Goal: Book appointment/travel/reservation

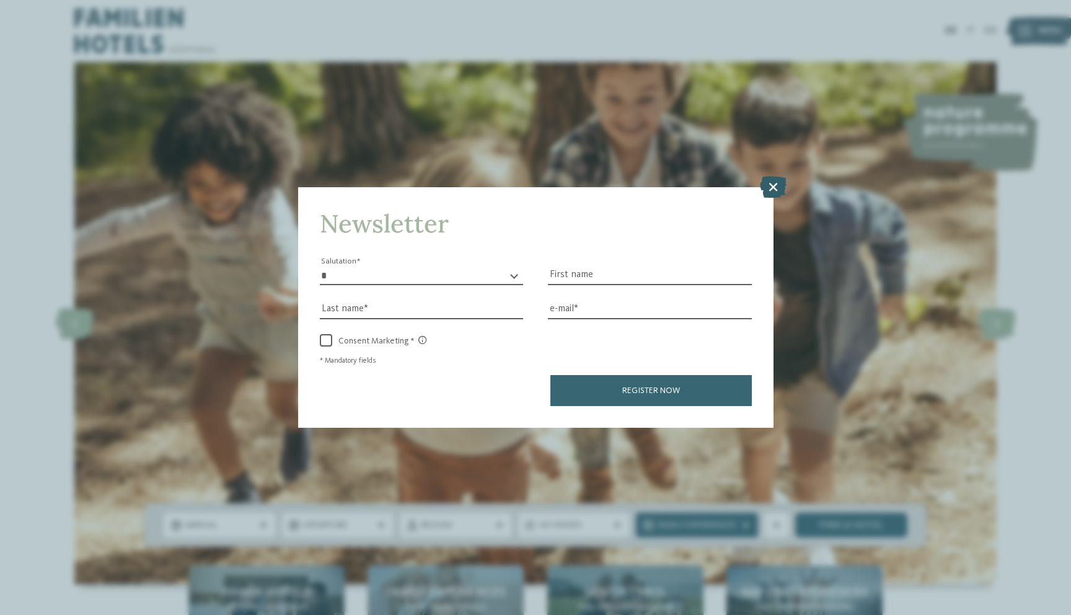
click at [773, 194] on icon at bounding box center [773, 186] width 27 height 22
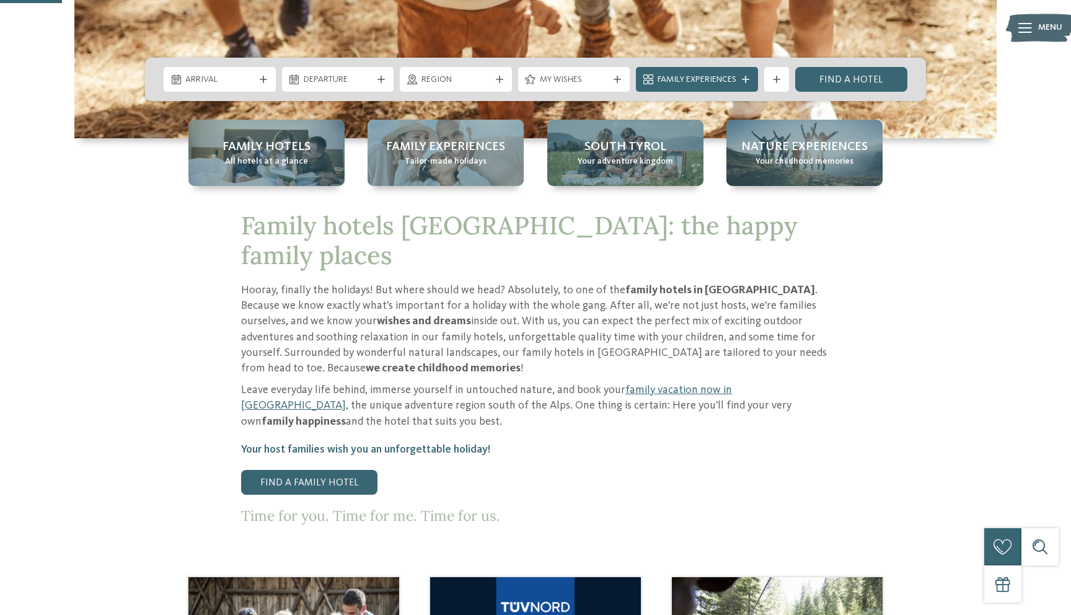
scroll to position [463, 0]
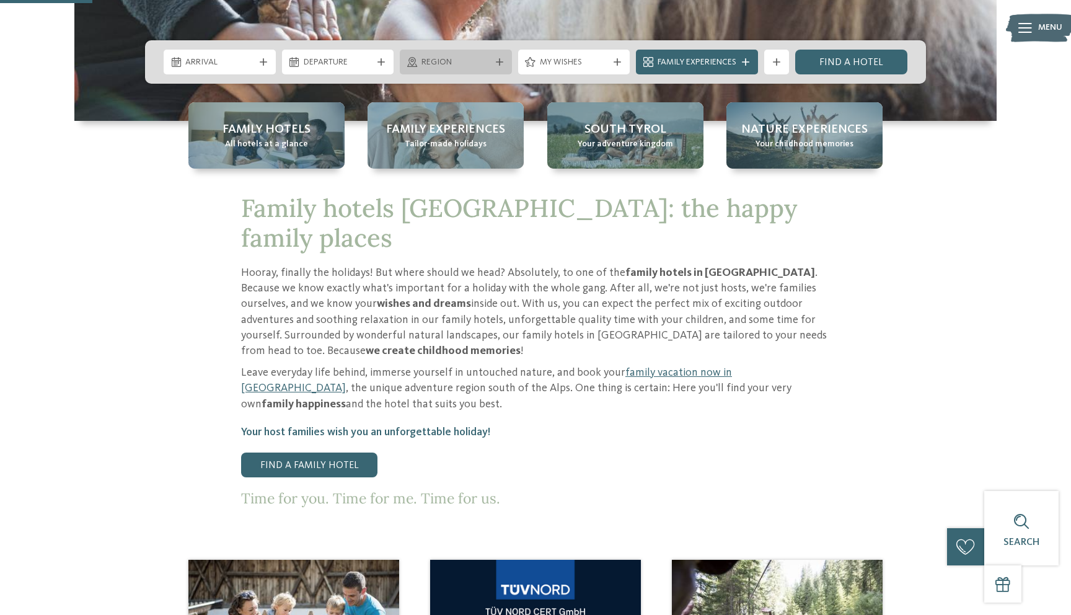
click at [416, 58] on icon at bounding box center [412, 62] width 10 height 10
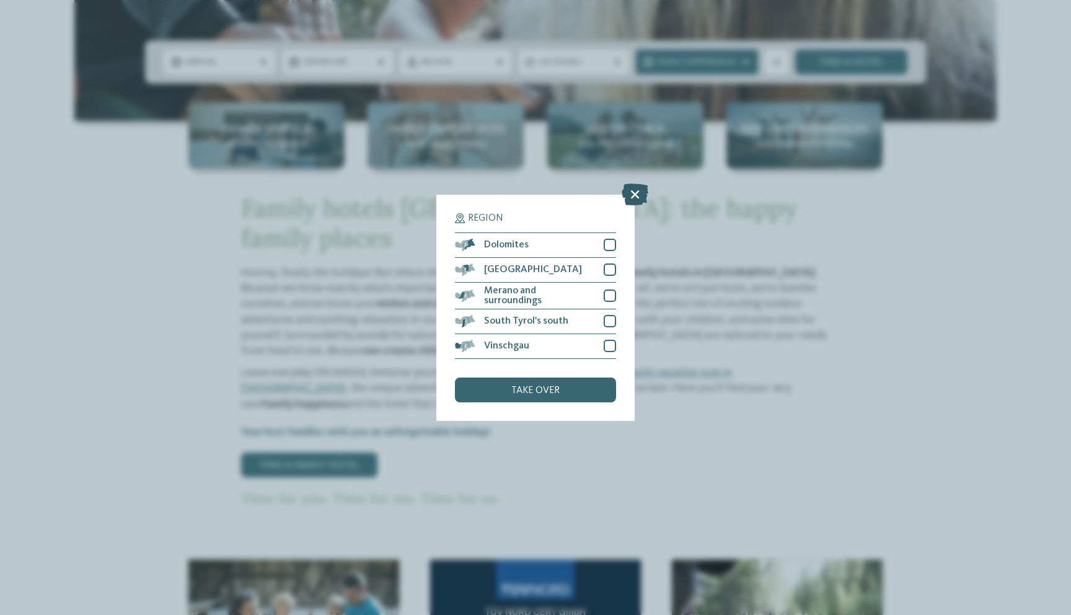
click at [640, 195] on icon at bounding box center [634, 194] width 27 height 22
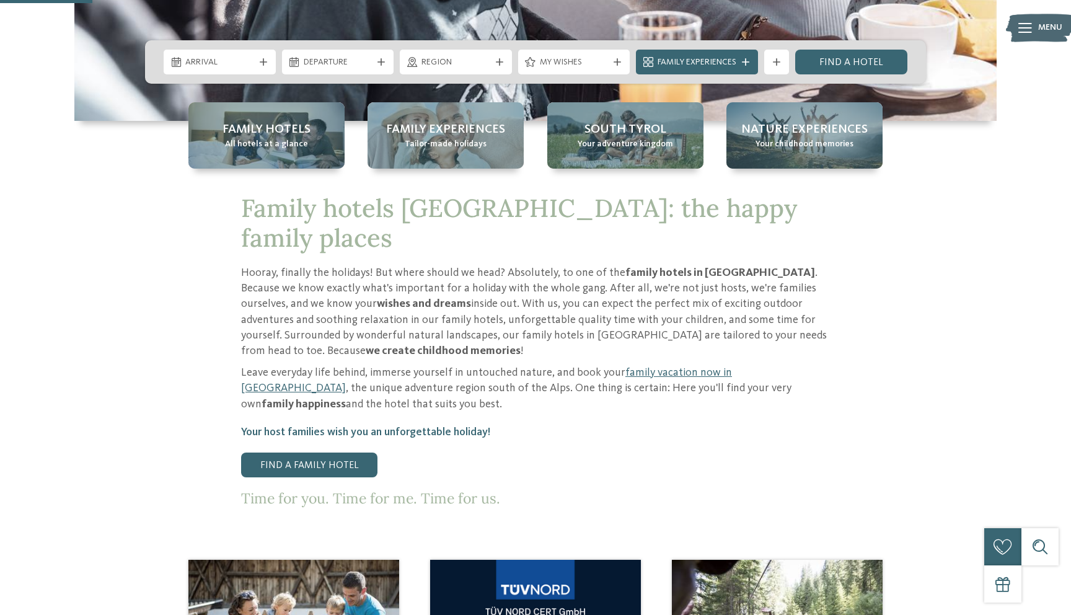
click at [250, 69] on div "Arrival" at bounding box center [220, 62] width 112 height 25
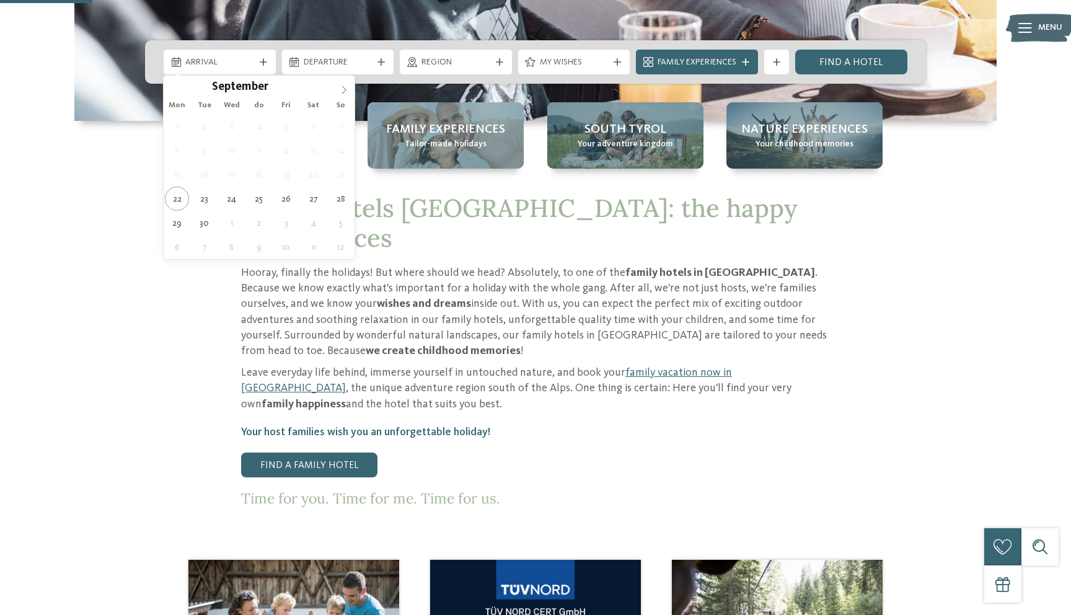
click at [340, 90] on icon at bounding box center [344, 90] width 9 height 9
type input "****"
click at [340, 90] on icon at bounding box center [344, 90] width 9 height 9
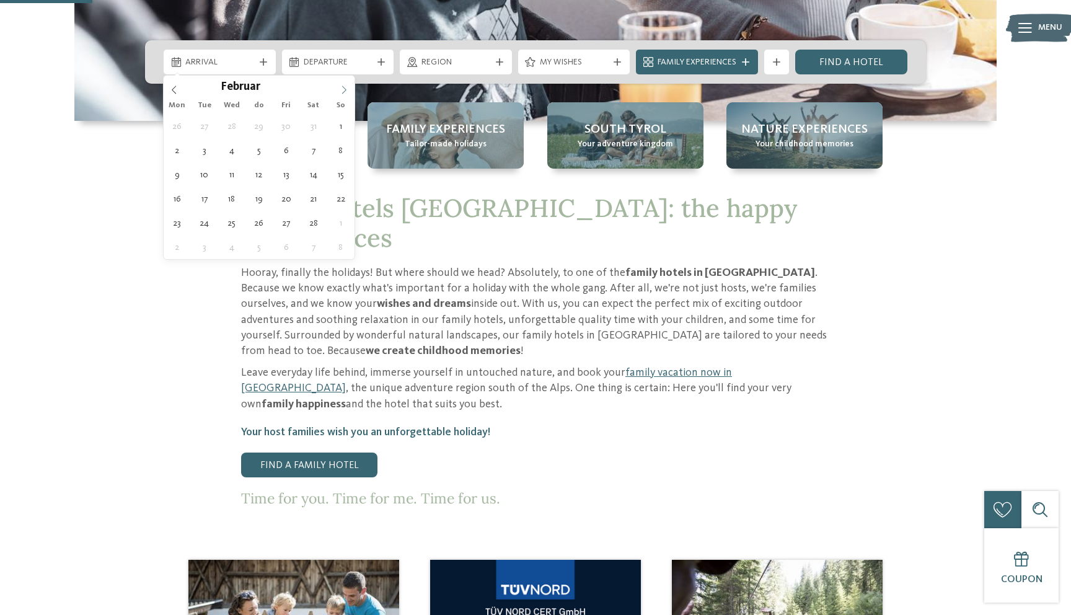
click at [340, 90] on icon at bounding box center [344, 90] width 9 height 9
type div "07.02.2026"
type input "****"
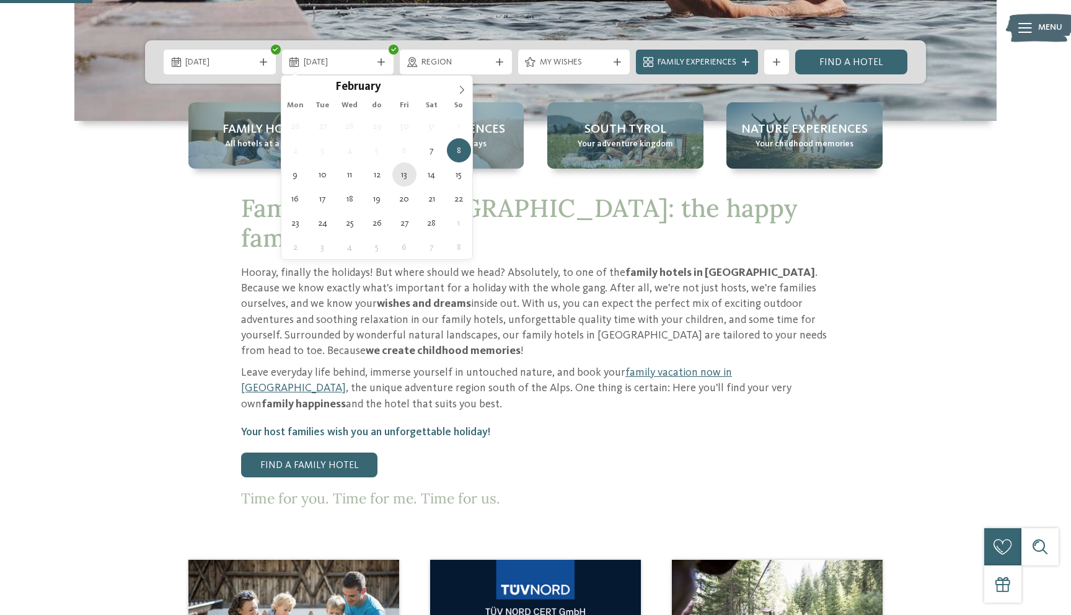
type div "13.02.2026"
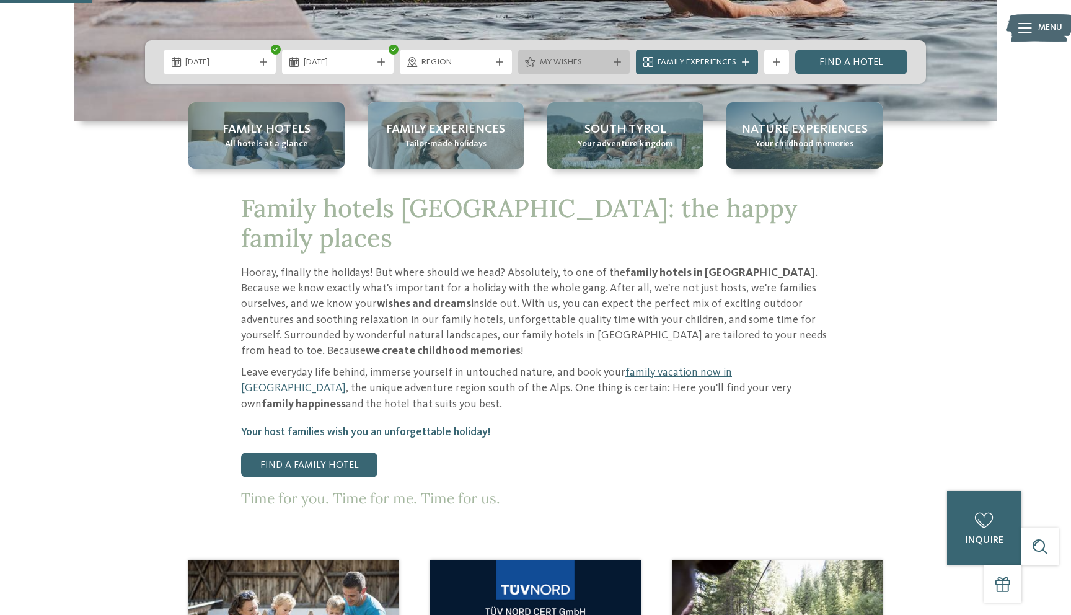
click at [593, 69] on div "My wishes" at bounding box center [574, 62] width 112 height 25
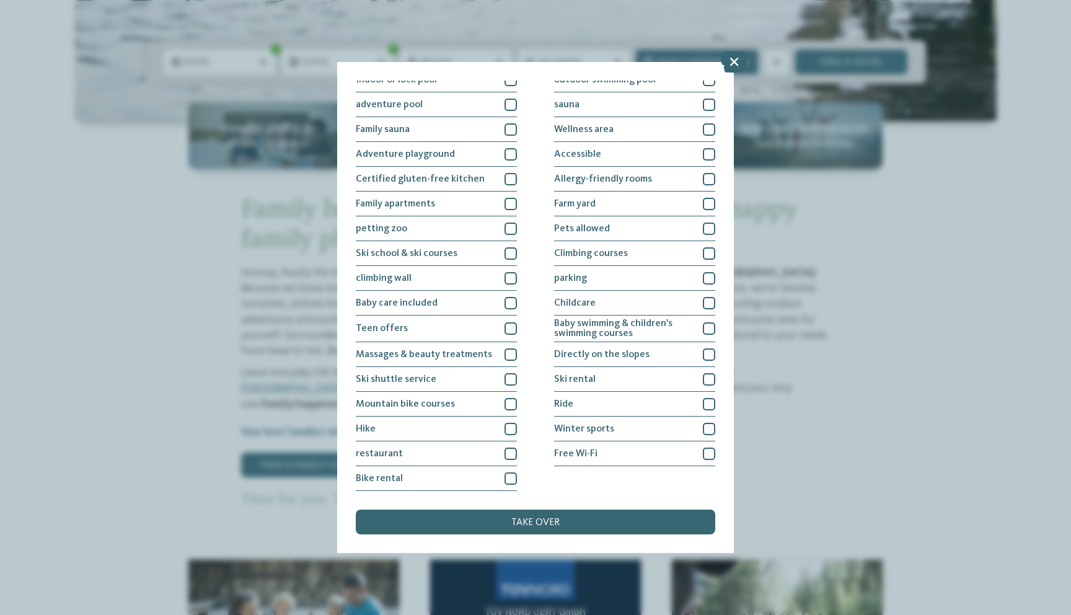
scroll to position [0, 0]
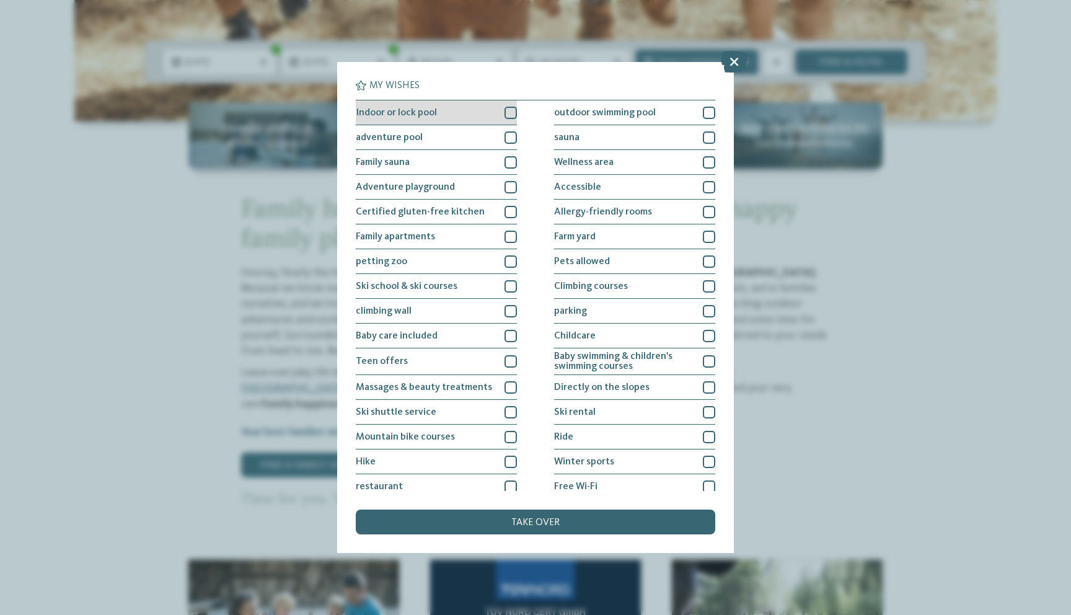
click at [509, 110] on div at bounding box center [510, 113] width 12 height 12
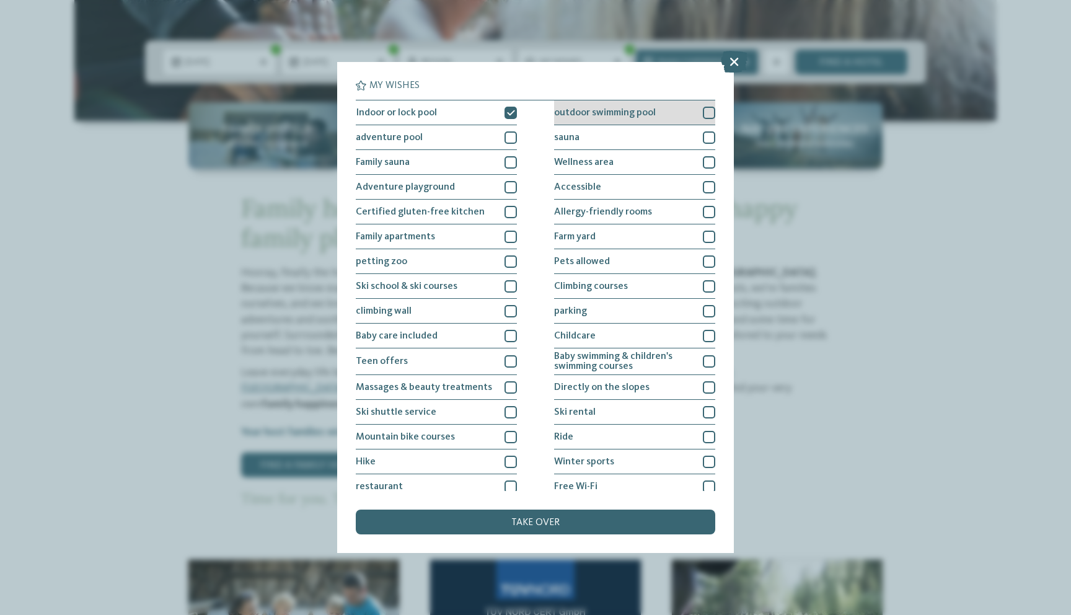
click at [703, 110] on div at bounding box center [709, 113] width 12 height 12
click at [708, 311] on div at bounding box center [709, 311] width 12 height 12
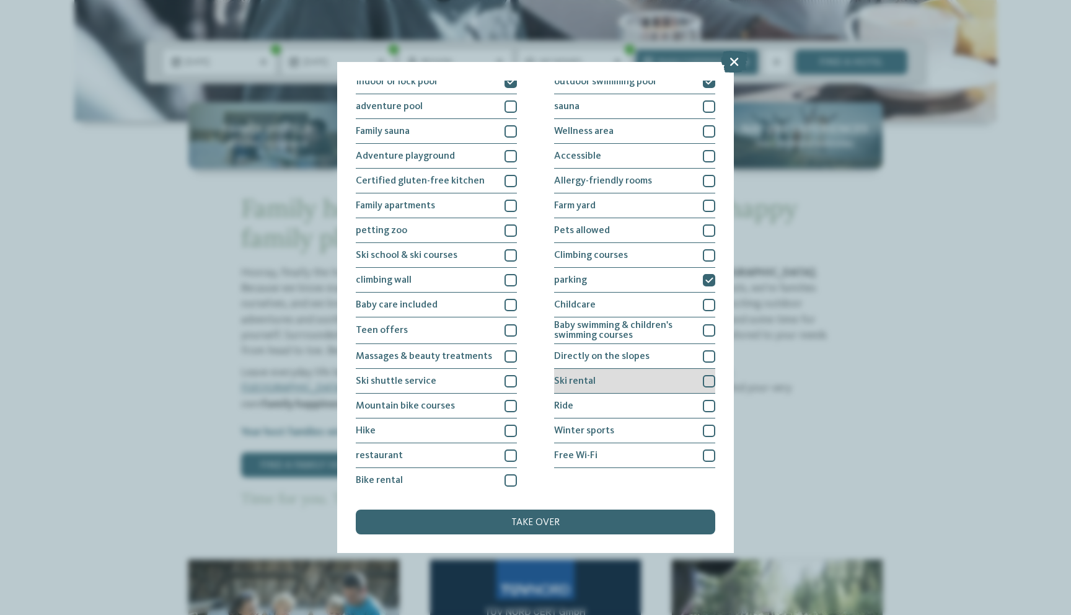
scroll to position [33, 0]
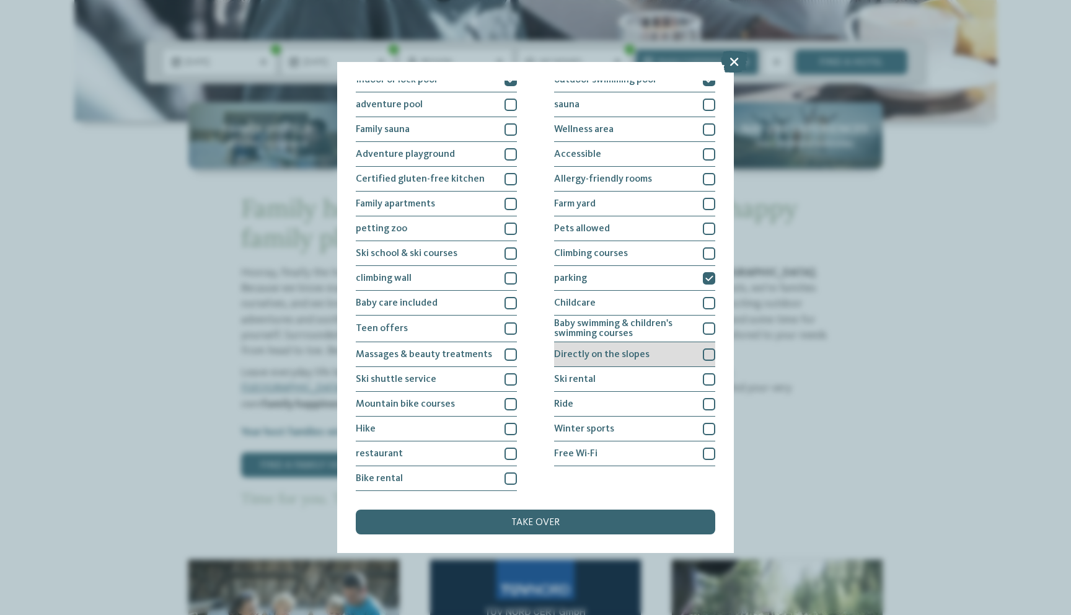
click at [701, 353] on div "Directly on the slopes" at bounding box center [634, 354] width 161 height 25
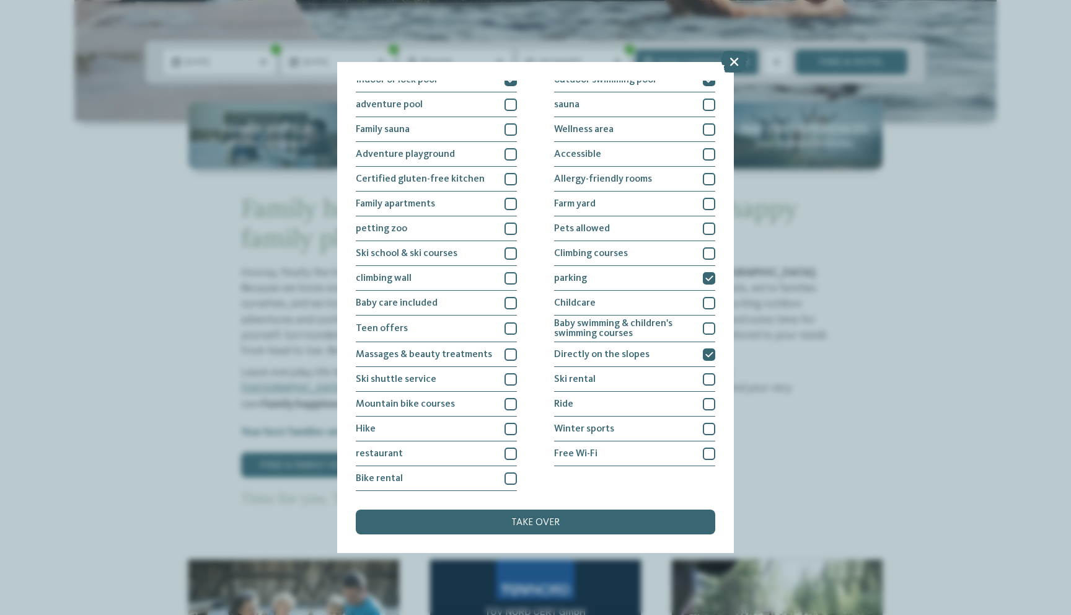
scroll to position [32, 0]
click at [512, 517] on font "take over" at bounding box center [535, 522] width 48 height 10
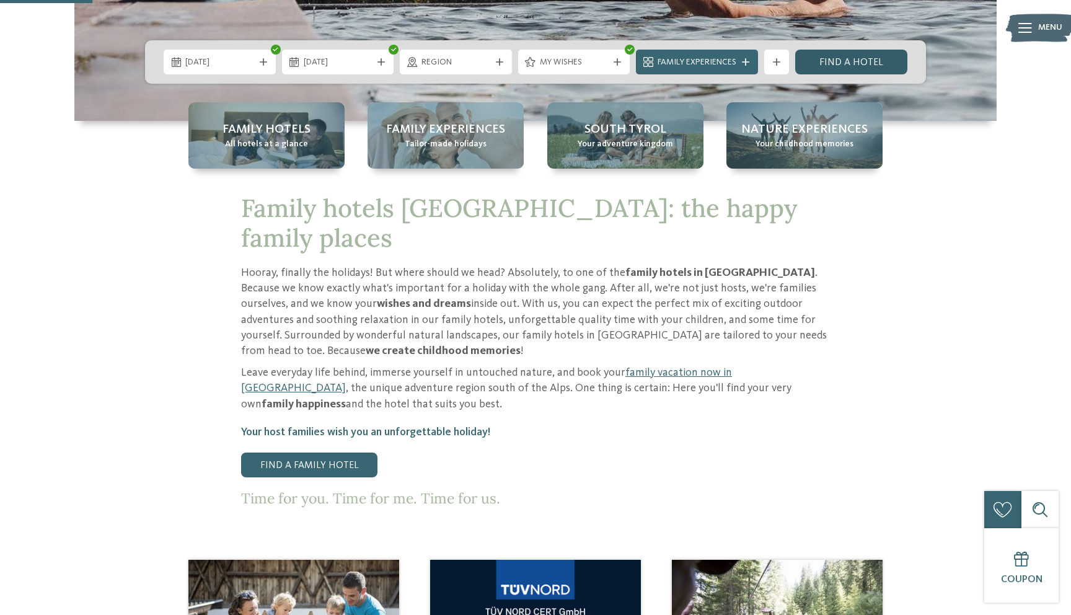
click at [837, 63] on font "Find a hotel" at bounding box center [851, 63] width 64 height 10
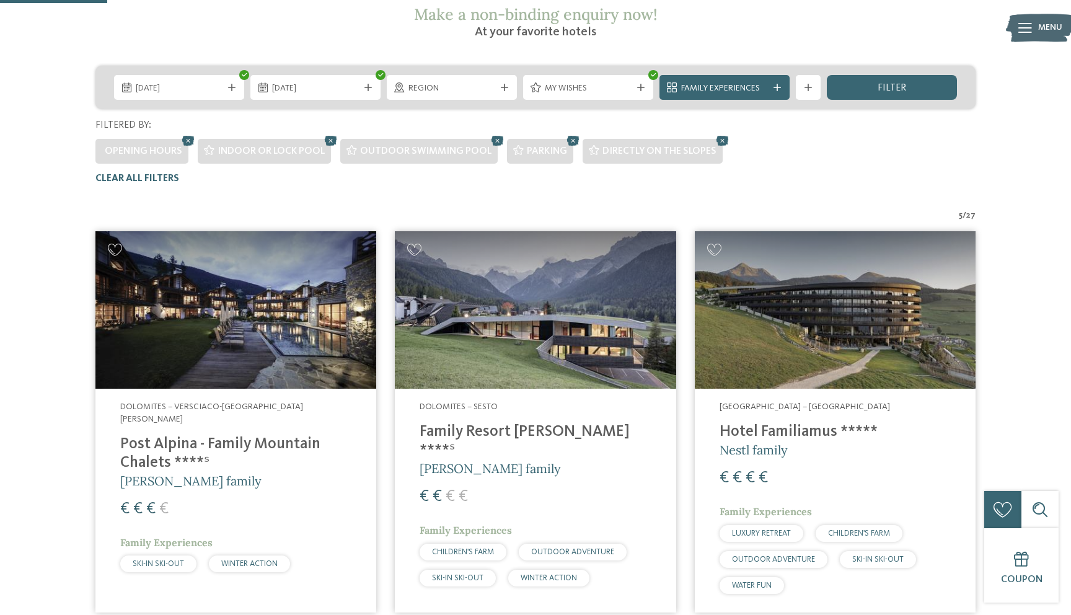
scroll to position [98, 0]
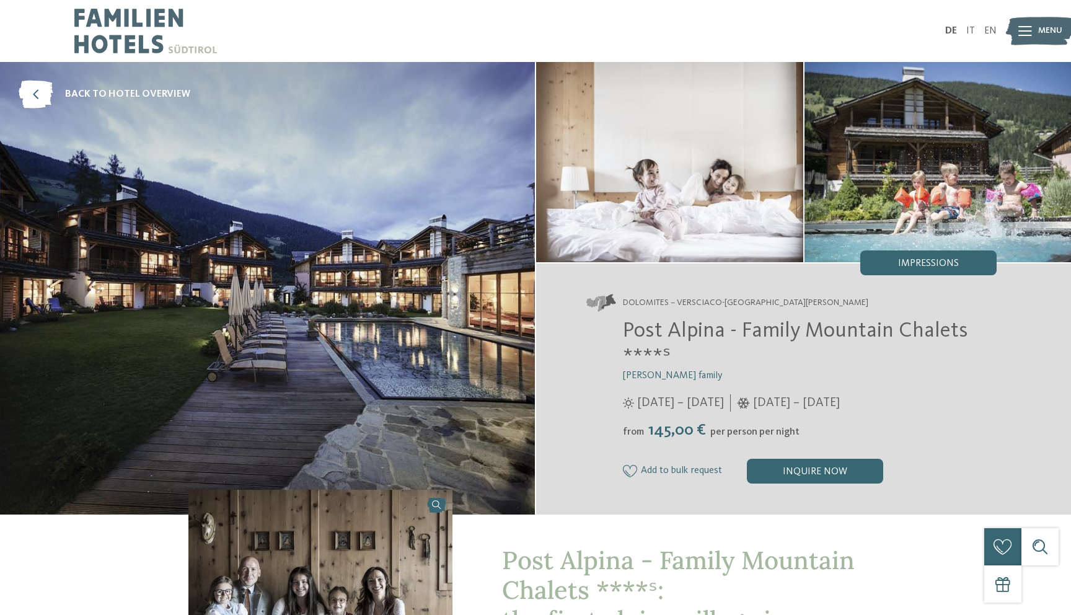
click at [716, 328] on font "Post Alpina - Family Mountain Chalets ****ˢ" at bounding box center [795, 344] width 345 height 48
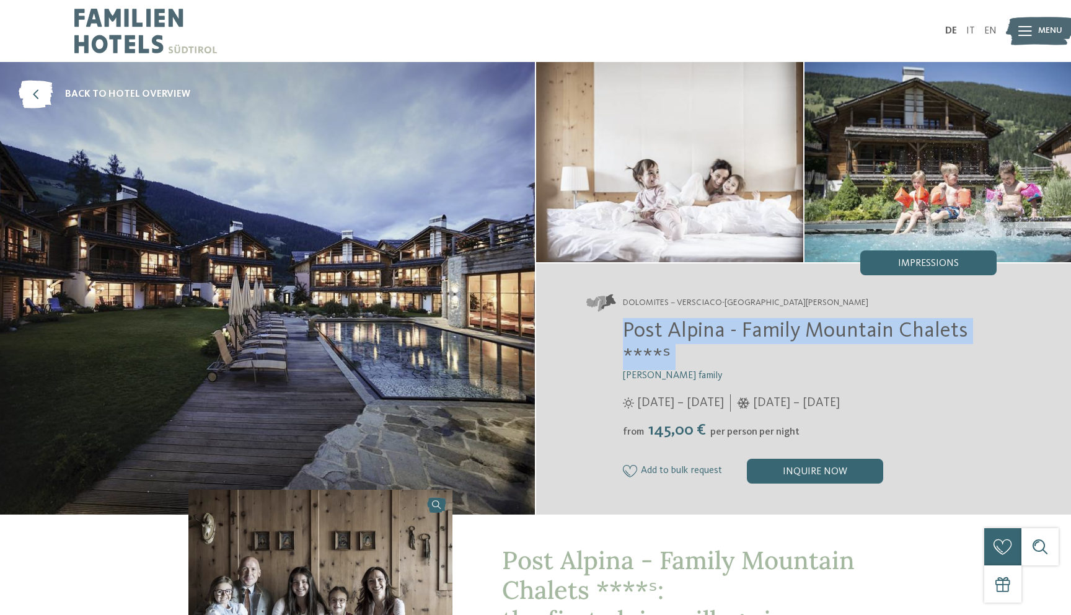
click at [716, 328] on font "Post Alpina - Family Mountain Chalets ****ˢ" at bounding box center [795, 344] width 345 height 48
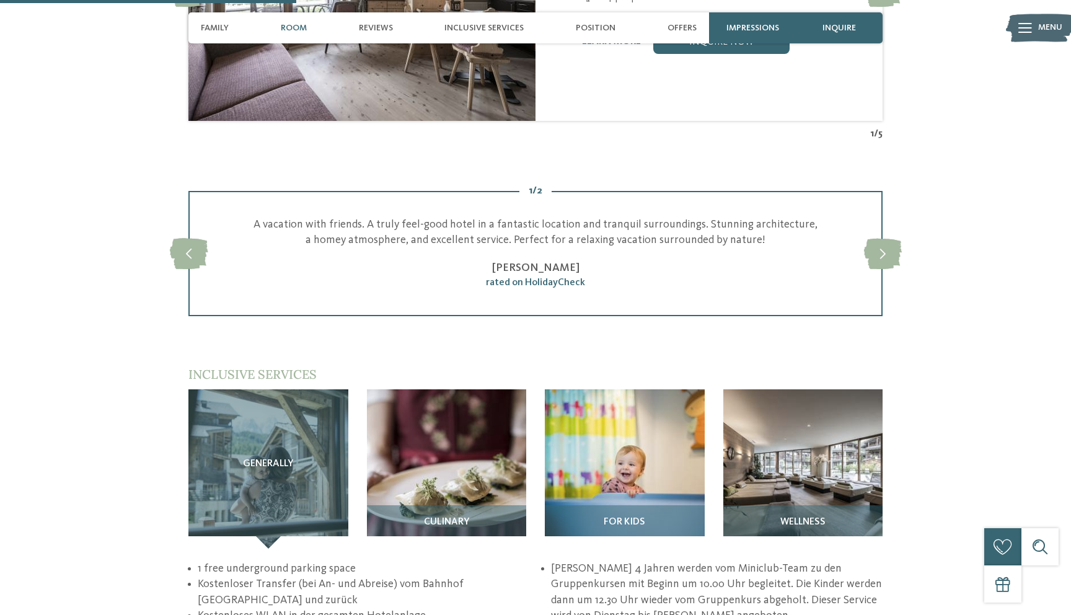
scroll to position [1600, 0]
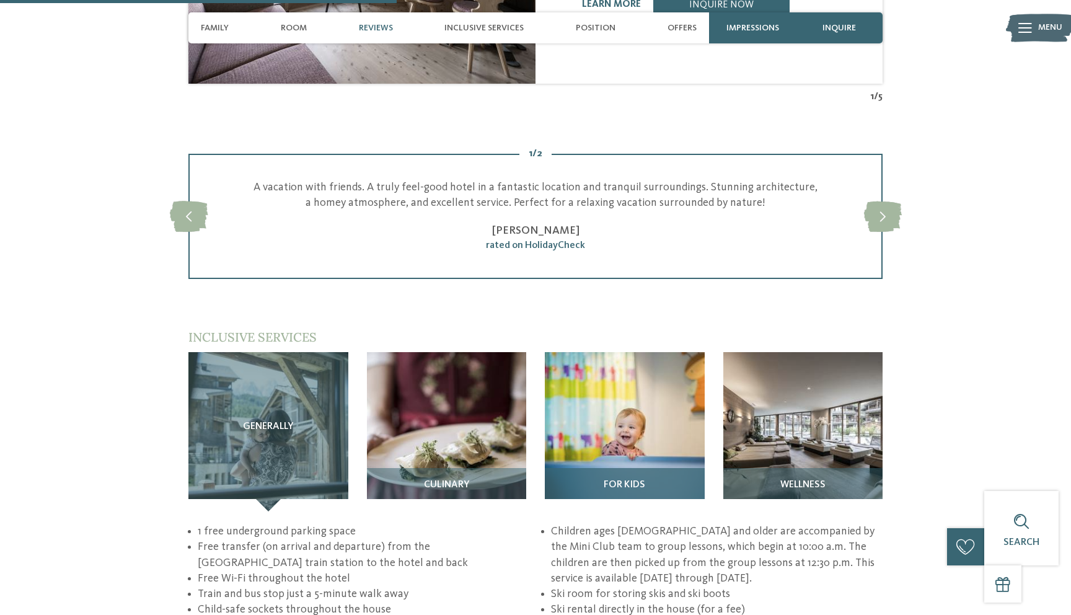
click at [612, 442] on img at bounding box center [625, 432] width 160 height 160
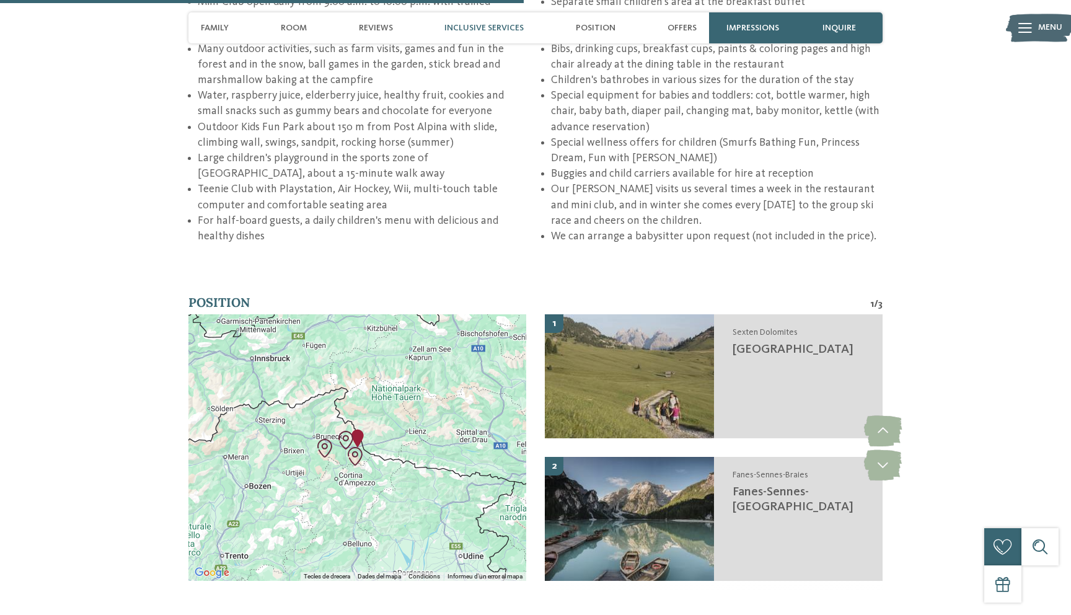
scroll to position [2228, 0]
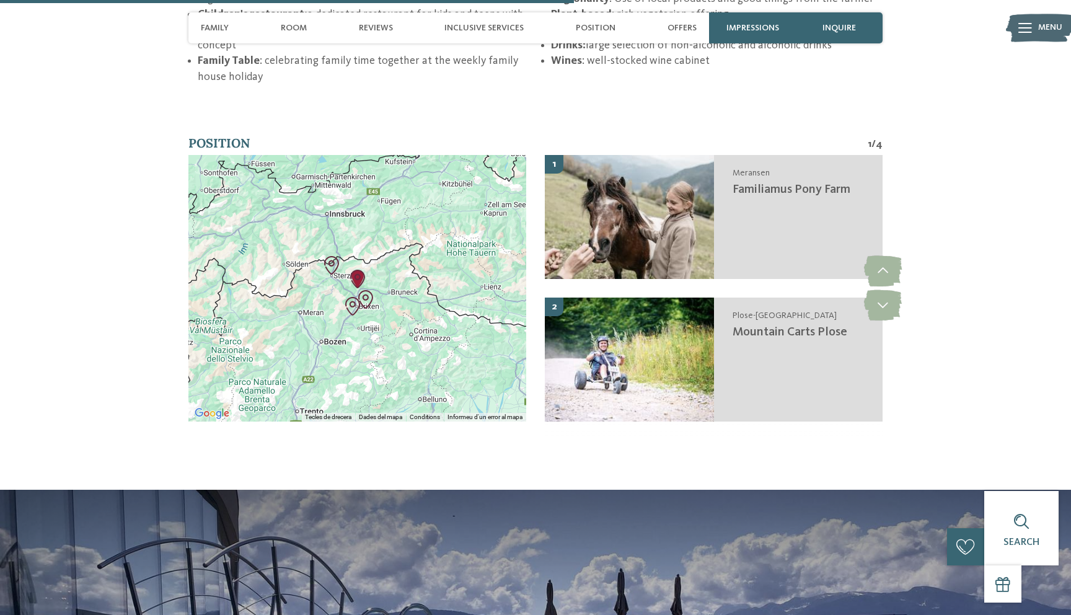
scroll to position [2447, 0]
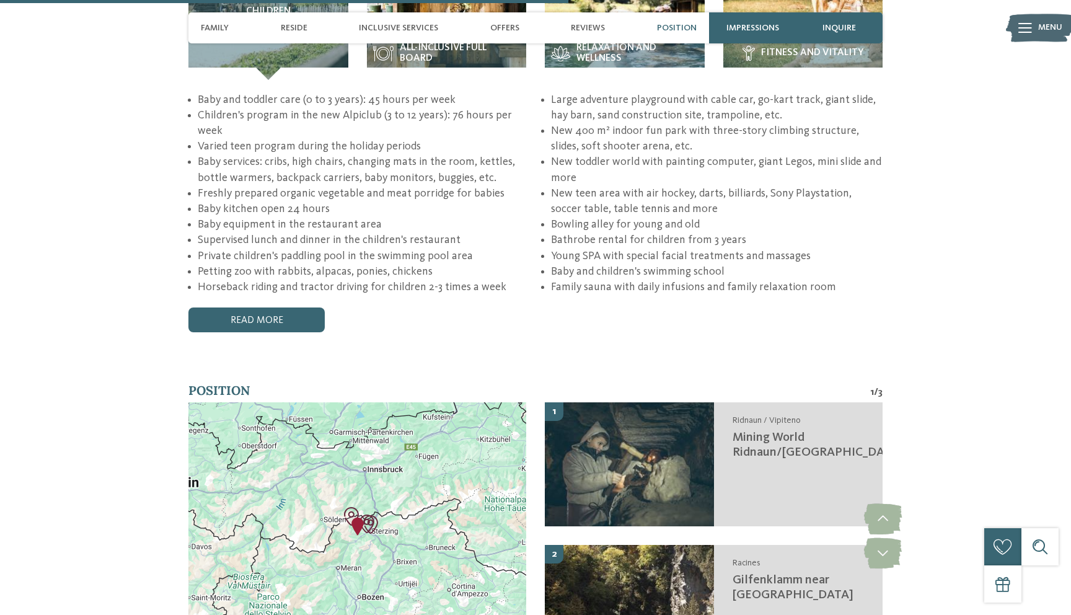
scroll to position [2599, 0]
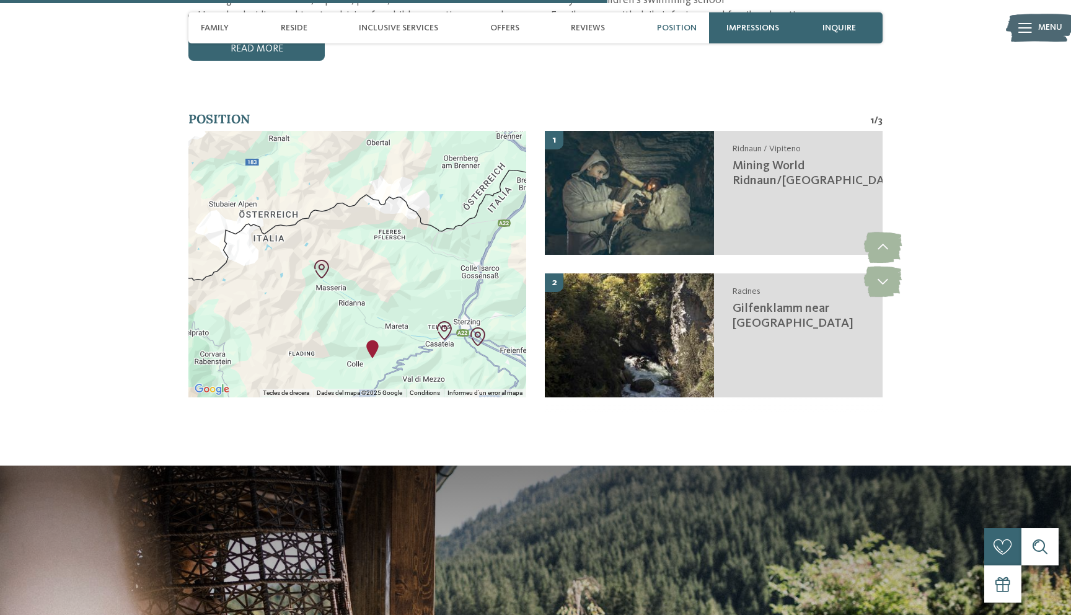
click at [385, 293] on div at bounding box center [357, 264] width 338 height 266
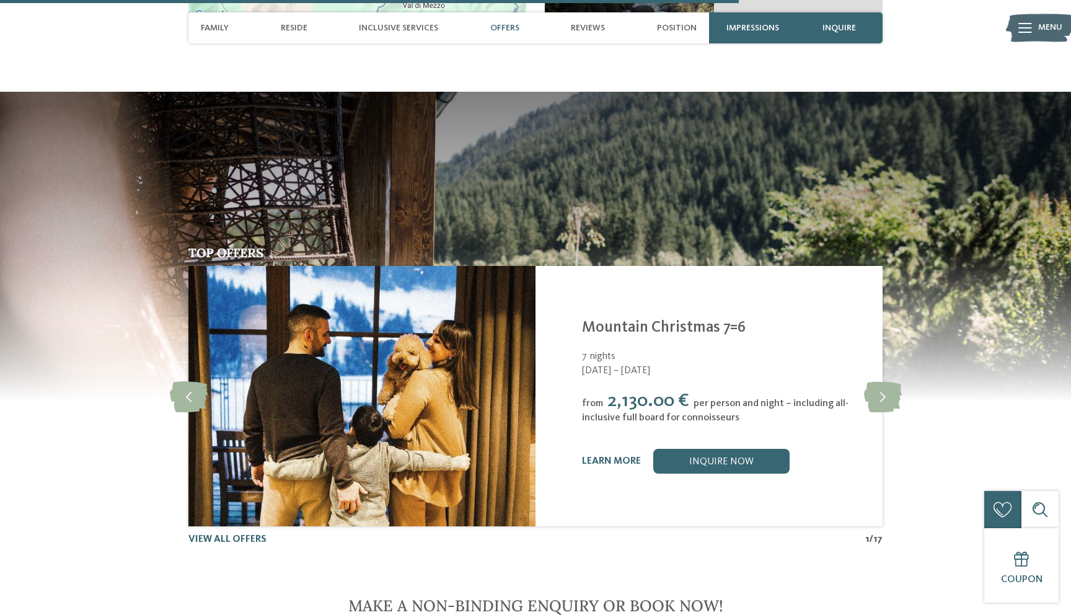
scroll to position [3159, 0]
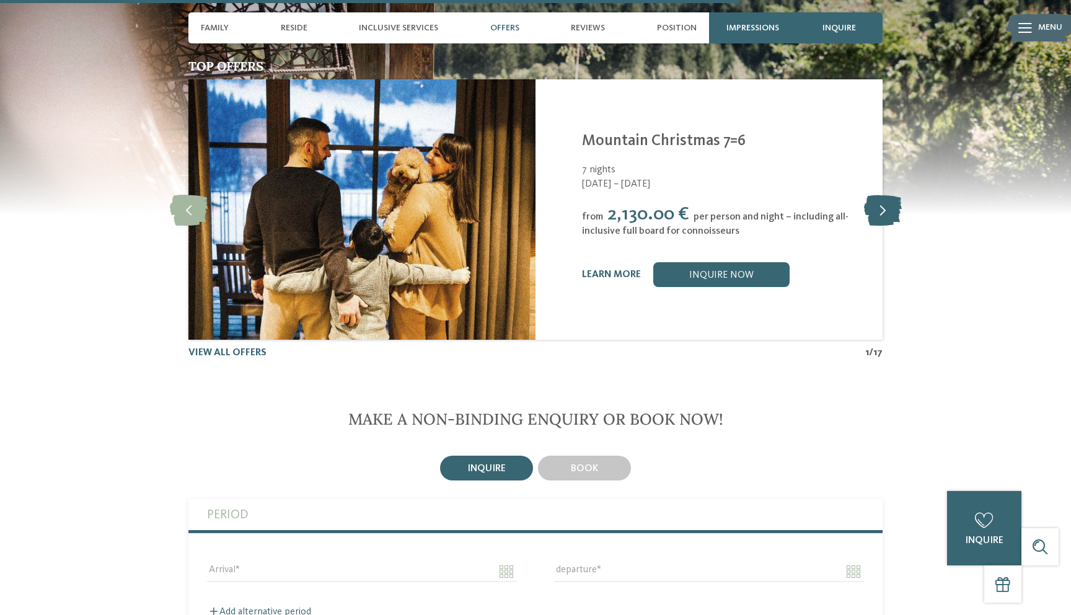
click at [887, 206] on icon at bounding box center [883, 209] width 38 height 31
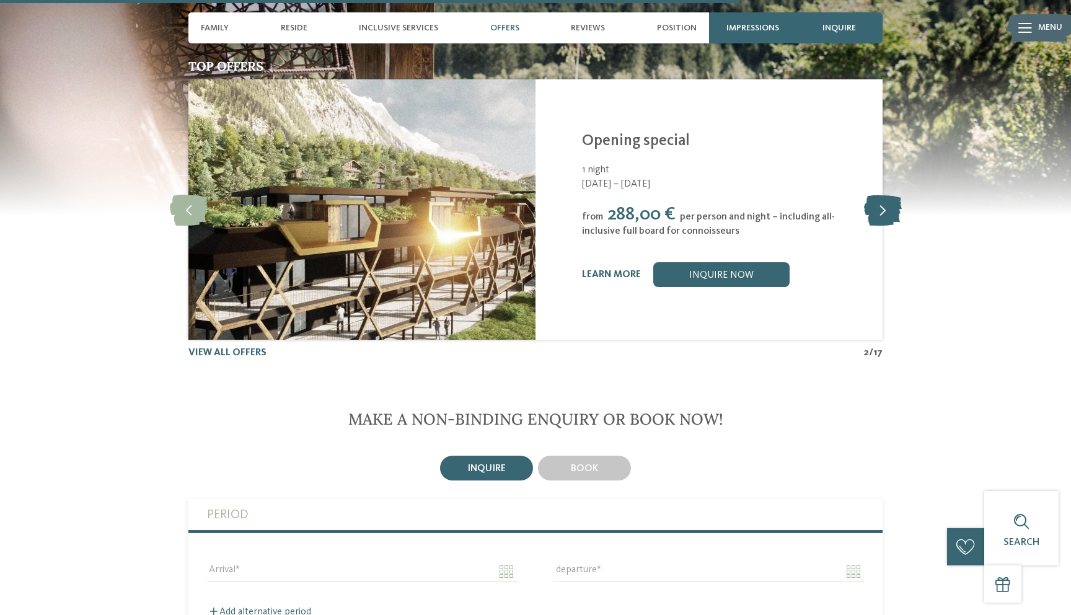
click at [887, 206] on icon at bounding box center [883, 209] width 38 height 31
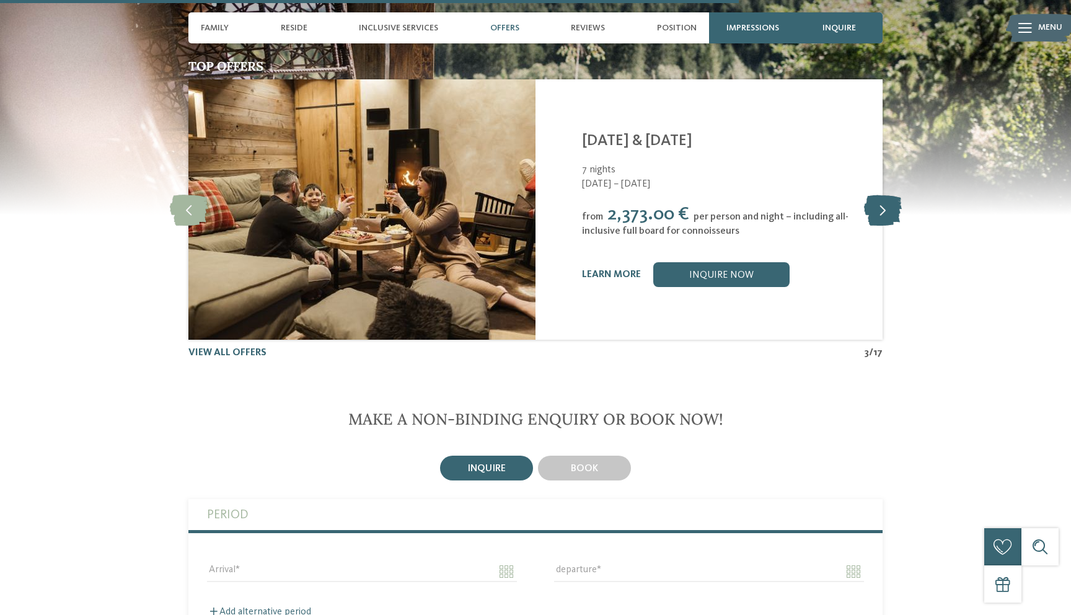
click at [887, 206] on icon at bounding box center [883, 209] width 38 height 31
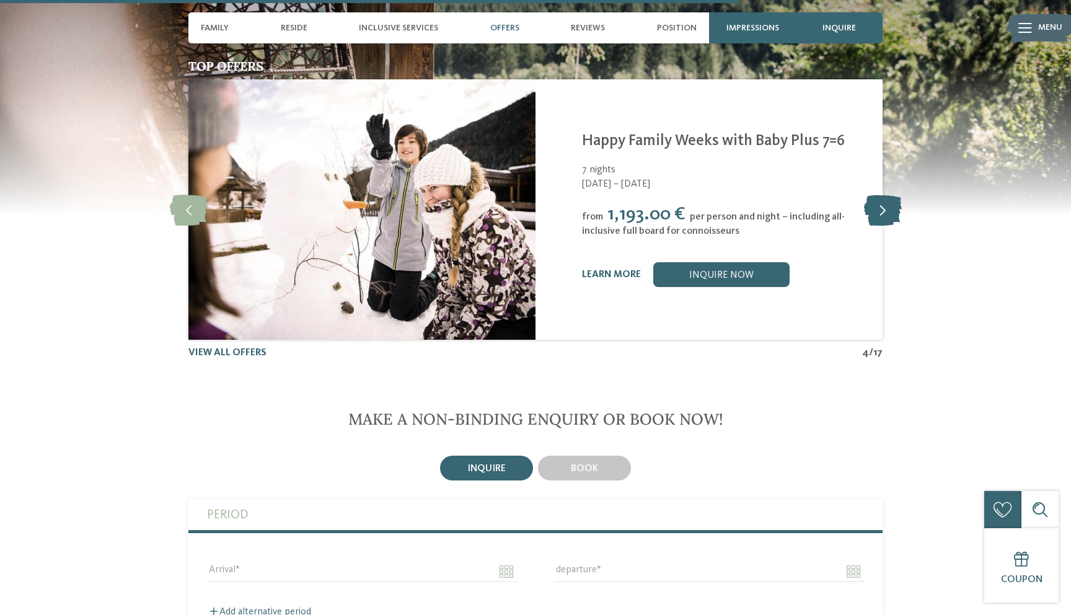
click at [887, 206] on icon at bounding box center [883, 209] width 38 height 31
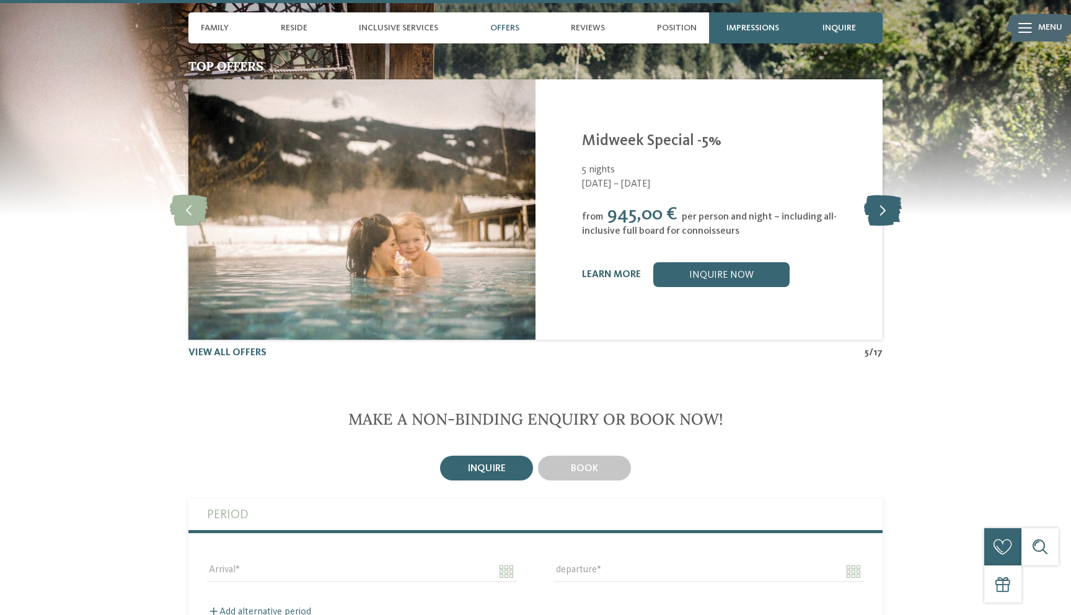
click at [887, 206] on icon at bounding box center [883, 209] width 38 height 31
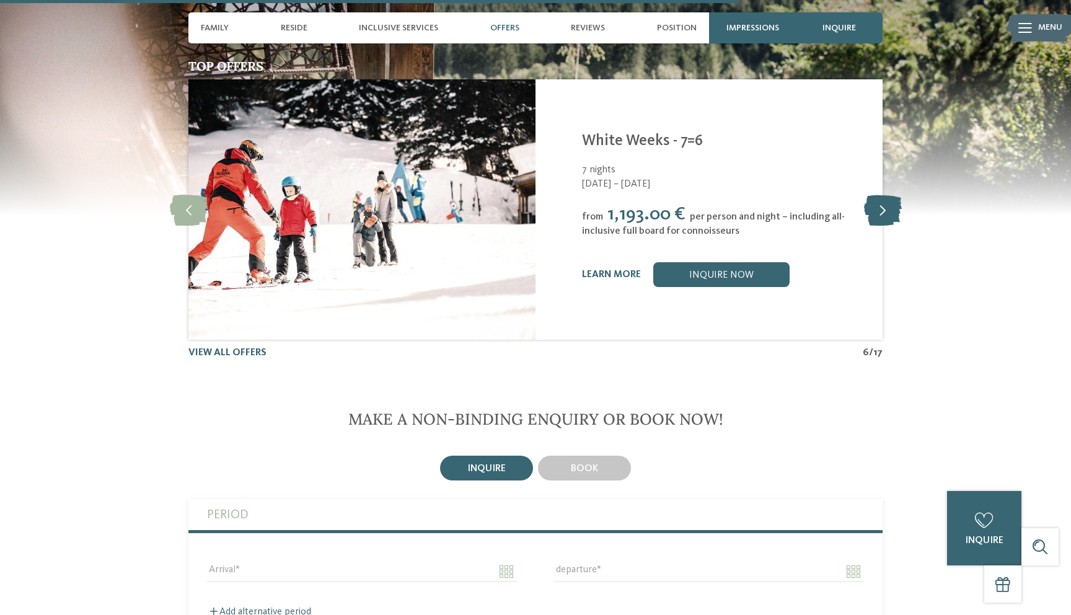
click at [887, 206] on icon at bounding box center [883, 209] width 38 height 31
